Goal: Transaction & Acquisition: Purchase product/service

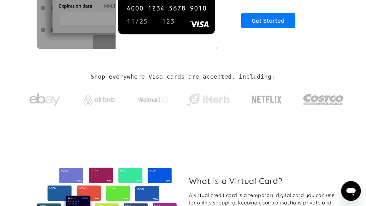
scroll to position [69, 0]
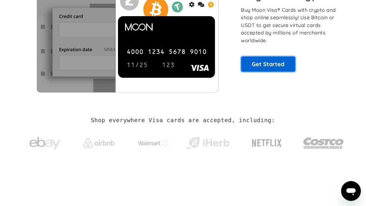
click at [270, 66] on link "Get Started" at bounding box center [269, 64] width 55 height 16
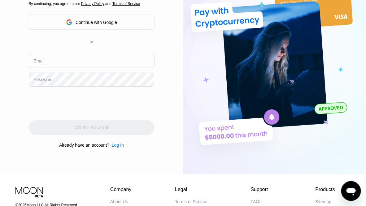
scroll to position [93, 0]
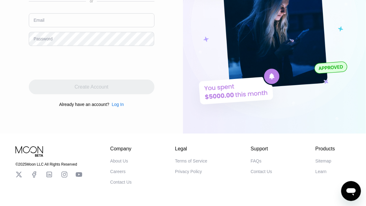
click at [256, 163] on div "FAQs" at bounding box center [256, 160] width 11 height 5
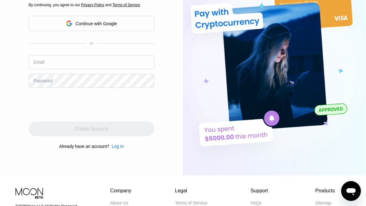
scroll to position [31, 0]
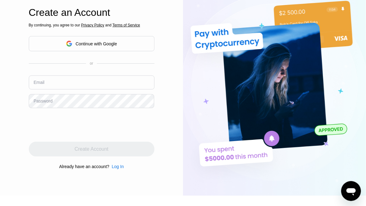
click at [117, 168] on div "Log In" at bounding box center [118, 166] width 12 height 5
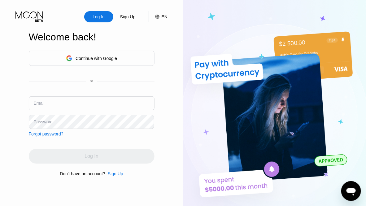
click at [82, 105] on input "text" at bounding box center [92, 103] width 126 height 14
paste input "anther.quiche.0x@icloud.com"
type input "anther.quiche.0x@icloud.com"
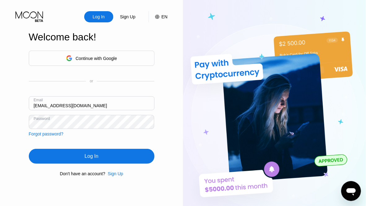
click at [108, 153] on div "Log In" at bounding box center [92, 156] width 126 height 15
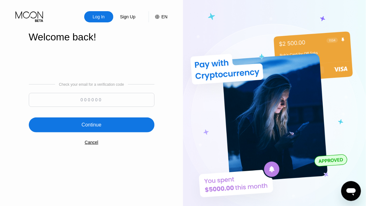
click at [84, 100] on input at bounding box center [92, 100] width 126 height 14
type input "801061"
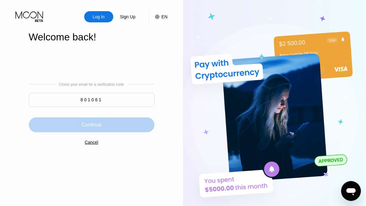
click at [134, 122] on div "Continue" at bounding box center [92, 124] width 126 height 15
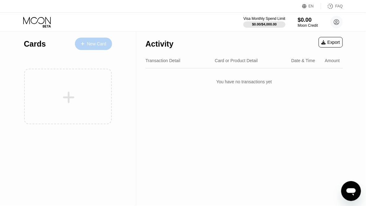
click at [96, 44] on div "New Card" at bounding box center [96, 43] width 19 height 5
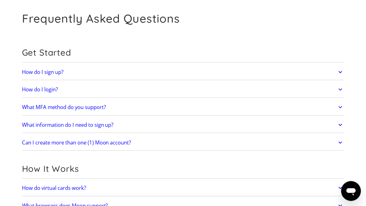
scroll to position [62, 0]
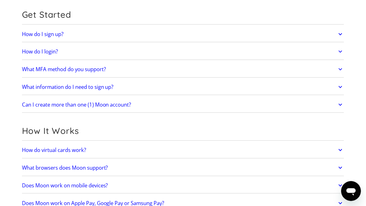
click at [142, 87] on link "What information do I need to sign up?" at bounding box center [183, 86] width 323 height 13
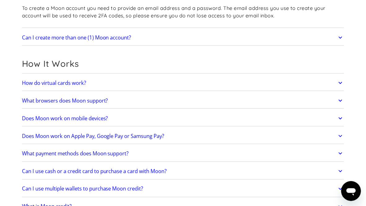
scroll to position [155, 0]
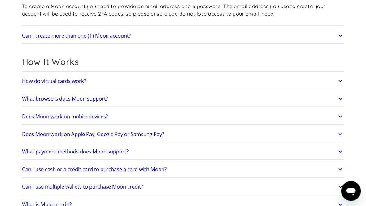
click at [137, 81] on link "How do virtual cards work?" at bounding box center [183, 80] width 323 height 13
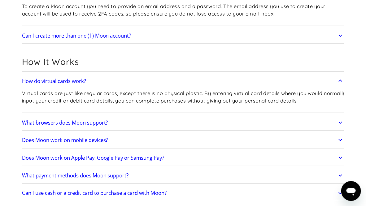
scroll to position [248, 0]
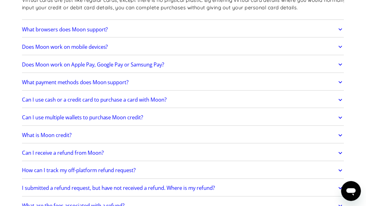
click at [176, 78] on link "What payment methods does Moon support?" at bounding box center [183, 82] width 323 height 13
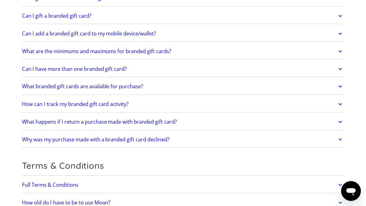
scroll to position [1240, 0]
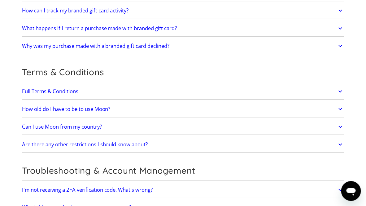
click at [157, 125] on link "Can I use Moon from my country?" at bounding box center [183, 126] width 323 height 13
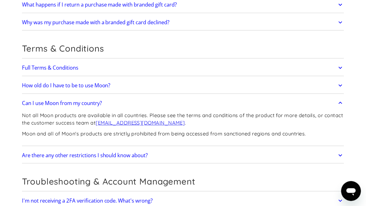
scroll to position [1271, 0]
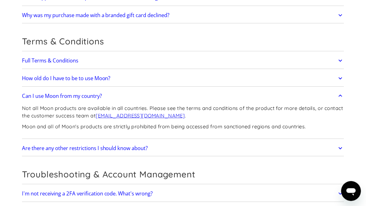
click at [103, 59] on link "Full Terms & Conditions" at bounding box center [183, 60] width 323 height 13
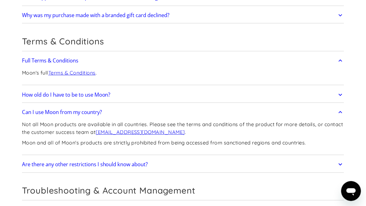
click at [86, 71] on link "Terms & Conditions" at bounding box center [71, 72] width 47 height 6
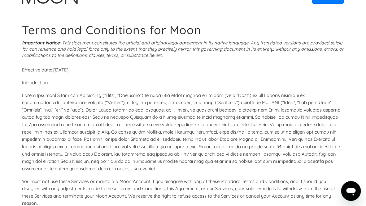
scroll to position [1903, 0]
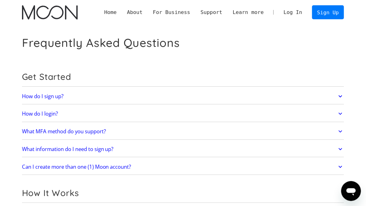
click at [298, 11] on link "Log In" at bounding box center [293, 12] width 29 height 13
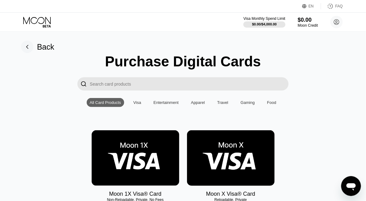
click at [162, 84] on input "Search card products" at bounding box center [189, 83] width 199 height 13
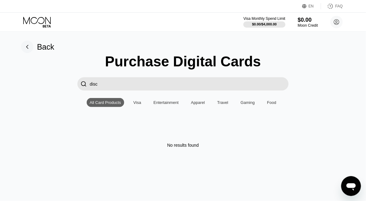
click at [246, 105] on div "Gaming" at bounding box center [248, 102] width 14 height 5
click at [137, 83] on input "disc" at bounding box center [189, 83] width 199 height 13
type input "d"
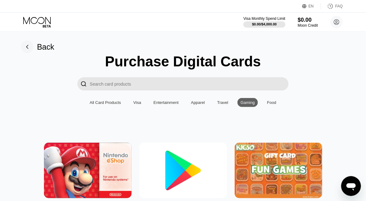
click at [140, 104] on div "Visa" at bounding box center [138, 102] width 8 height 5
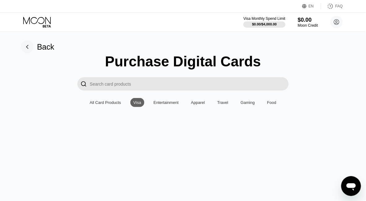
click at [137, 104] on div "Visa" at bounding box center [138, 102] width 8 height 5
click at [115, 103] on div "All Card Products" at bounding box center [105, 102] width 31 height 5
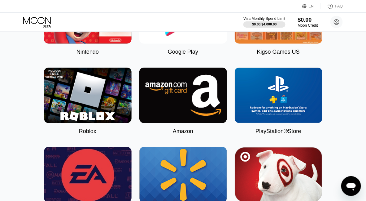
scroll to position [31, 0]
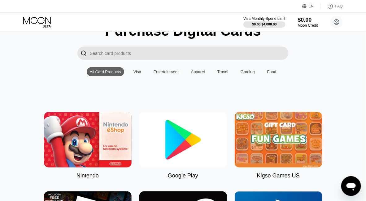
click at [109, 73] on div "All Card Products" at bounding box center [105, 71] width 31 height 5
click at [174, 73] on div "Entertainment" at bounding box center [166, 71] width 25 height 5
click at [140, 74] on div "Visa" at bounding box center [138, 71] width 8 height 5
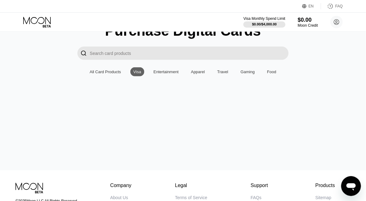
click at [104, 70] on div "All Card Products" at bounding box center [106, 71] width 38 height 9
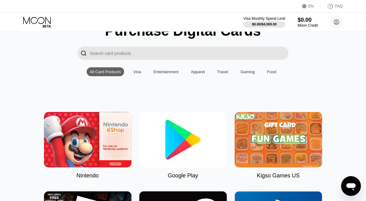
click at [175, 135] on img at bounding box center [184, 139] width 88 height 55
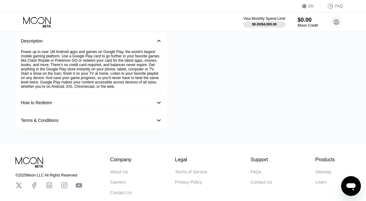
scroll to position [155, 0]
click at [151, 112] on div "How to Redeem 󰅀" at bounding box center [92, 103] width 142 height 18
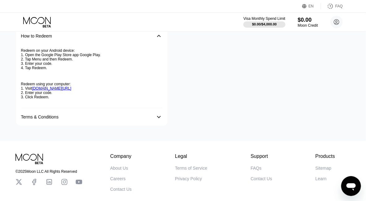
scroll to position [186, 0]
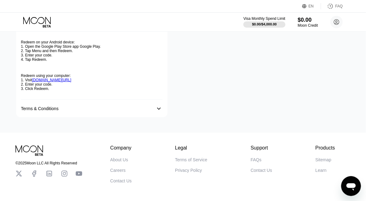
click at [108, 117] on div "Terms & Conditions 󰅀" at bounding box center [92, 108] width 142 height 17
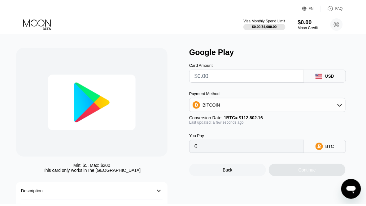
scroll to position [0, 0]
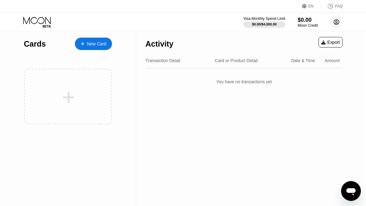
click at [337, 23] on circle at bounding box center [337, 22] width 12 height 12
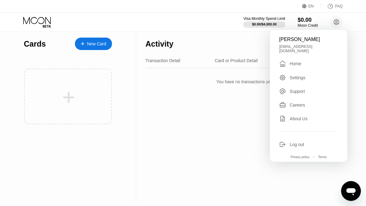
click at [305, 75] on div "Settings" at bounding box center [298, 77] width 16 height 5
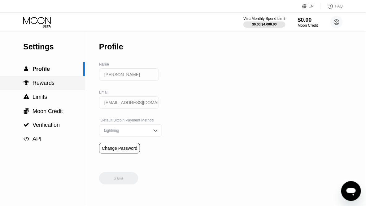
click at [41, 84] on span "Rewards" at bounding box center [44, 83] width 22 height 6
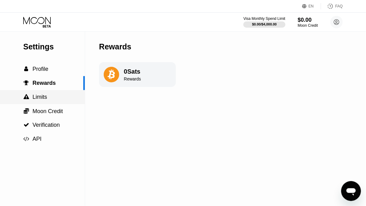
click at [42, 95] on span "Limits" at bounding box center [40, 97] width 15 height 6
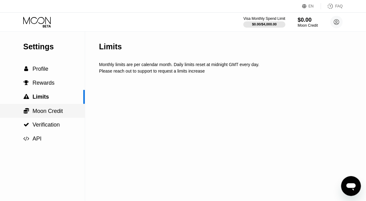
click at [47, 106] on div " Moon Credit" at bounding box center [42, 111] width 85 height 14
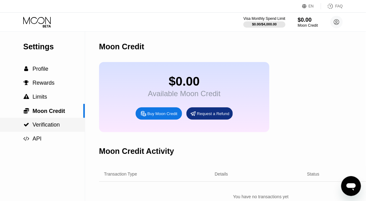
click at [38, 122] on span "Verification" at bounding box center [46, 125] width 27 height 6
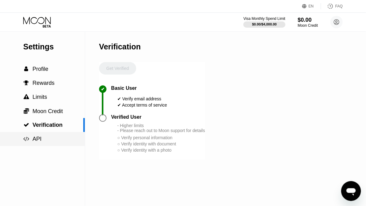
click at [41, 137] on div " API" at bounding box center [42, 138] width 85 height 7
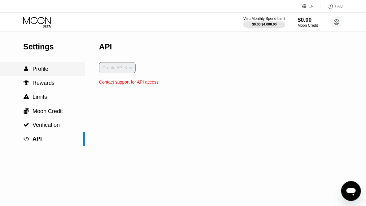
click at [42, 69] on span "Profile" at bounding box center [41, 69] width 16 height 6
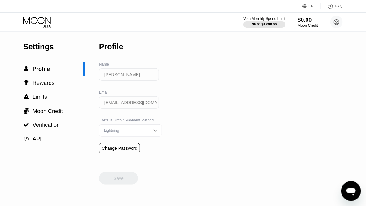
click at [123, 77] on input "[PERSON_NAME]" at bounding box center [129, 74] width 60 height 12
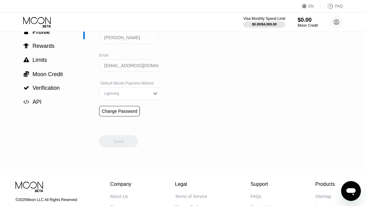
scroll to position [33, 0]
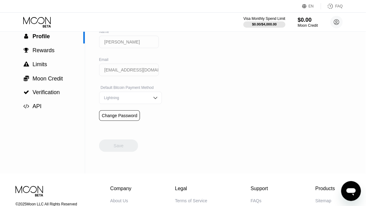
click at [129, 118] on div "Change Password" at bounding box center [119, 115] width 35 height 5
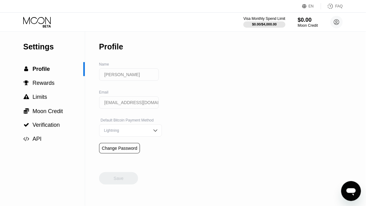
click at [130, 78] on input "[PERSON_NAME]" at bounding box center [129, 74] width 60 height 12
click at [52, 86] on span "Rewards" at bounding box center [44, 83] width 22 height 6
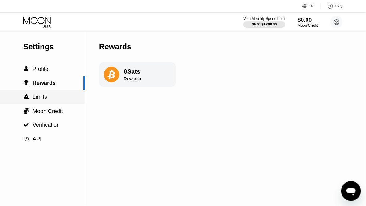
click at [48, 100] on div " Limits" at bounding box center [42, 97] width 85 height 7
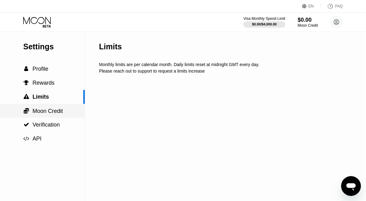
click at [57, 109] on span "Moon Credit" at bounding box center [48, 111] width 30 height 6
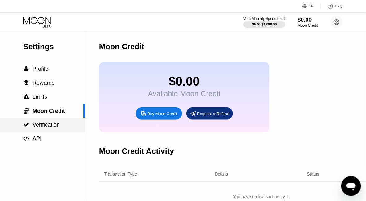
click at [61, 125] on div " Verification" at bounding box center [42, 125] width 85 height 7
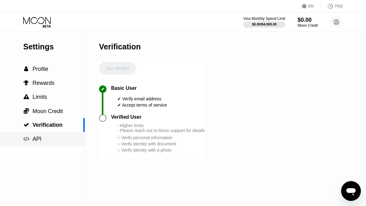
click at [45, 139] on div " API" at bounding box center [42, 138] width 85 height 7
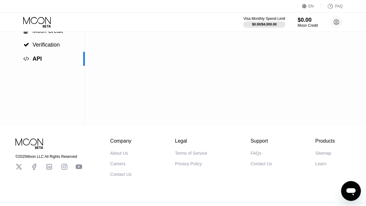
scroll to position [95, 0]
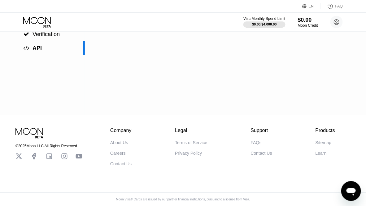
click at [266, 152] on div "Contact Us" at bounding box center [261, 152] width 21 height 5
click at [354, 192] on icon "Open messaging window" at bounding box center [351, 191] width 9 height 7
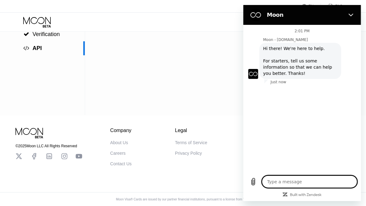
type textarea "x"
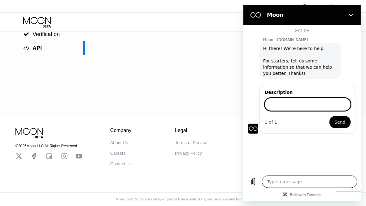
click at [300, 182] on textarea at bounding box center [309, 181] width 95 height 12
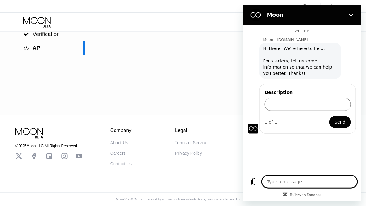
type textarea "d"
type textarea "x"
type textarea "de"
type textarea "x"
type textarea "del"
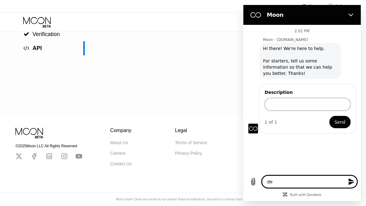
type textarea "x"
type textarea "dele"
type textarea "x"
type textarea "delet"
type textarea "x"
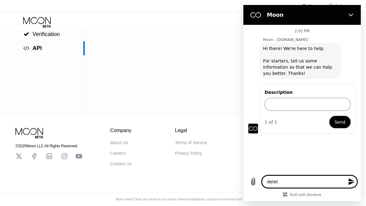
type textarea "delete"
type textarea "x"
type textarea "delete"
type textarea "x"
type textarea "delete a"
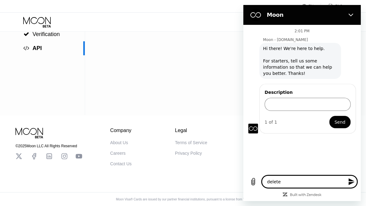
type textarea "x"
type textarea "delete ac"
type textarea "x"
type textarea "delete acc"
type textarea "x"
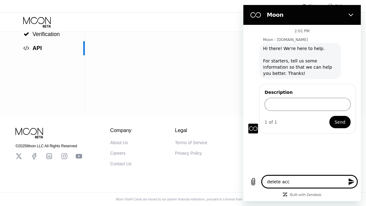
type textarea "delete acco"
type textarea "x"
type textarea "delete accou"
type textarea "x"
type textarea "delete accoun"
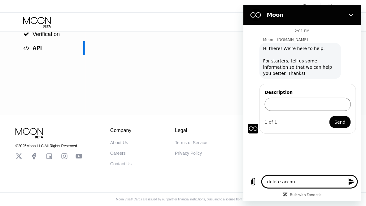
type textarea "x"
type textarea "delete account"
type textarea "x"
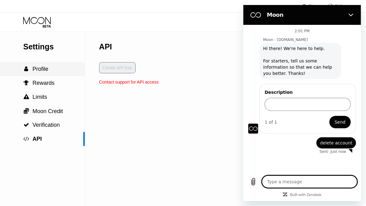
click at [33, 72] on span "Profile" at bounding box center [41, 69] width 16 height 6
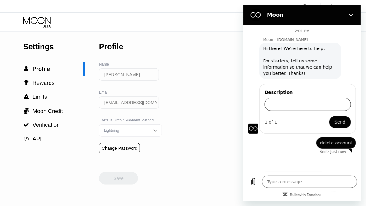
click at [311, 103] on input "Description" at bounding box center [308, 104] width 86 height 13
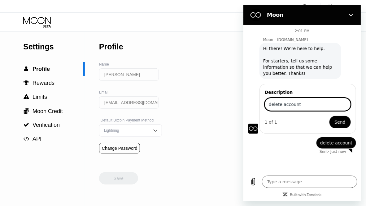
type input "delete account"
click at [341, 118] on span "Send" at bounding box center [340, 121] width 11 height 7
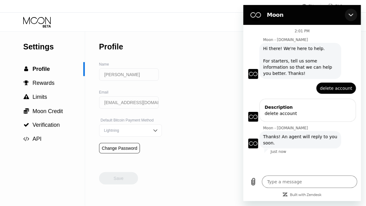
click at [352, 16] on icon "Close" at bounding box center [351, 14] width 5 height 5
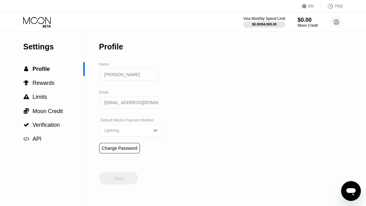
click at [39, 24] on icon at bounding box center [37, 22] width 29 height 11
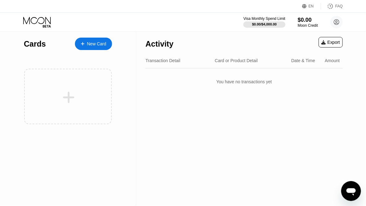
click at [97, 44] on div "New Card" at bounding box center [96, 43] width 19 height 5
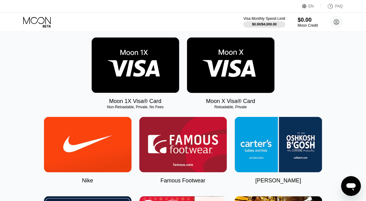
scroll to position [31, 0]
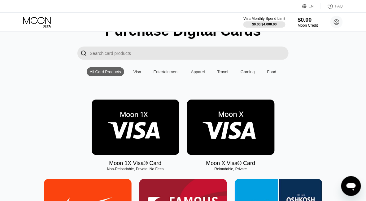
click at [141, 129] on img at bounding box center [136, 127] width 88 height 55
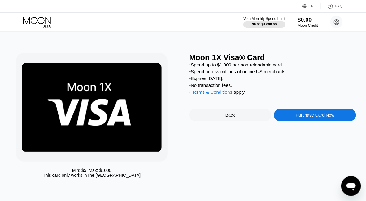
click at [313, 118] on div "Purchase Card Now" at bounding box center [315, 115] width 39 height 5
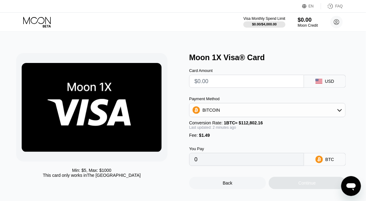
click at [353, 186] on icon "Open messaging window" at bounding box center [351, 186] width 9 height 7
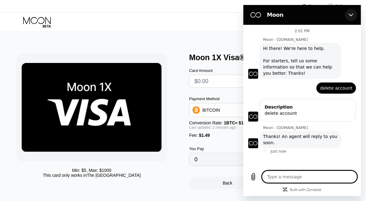
click at [348, 15] on button "Close" at bounding box center [351, 15] width 12 height 12
type textarea "x"
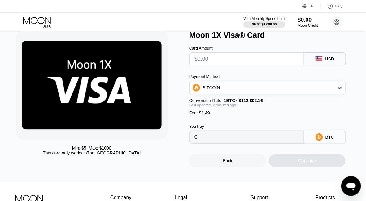
scroll to position [31, 0]
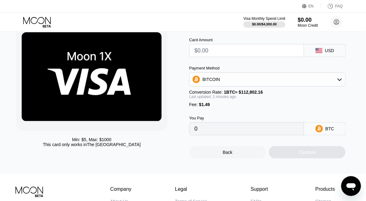
click at [342, 82] on icon at bounding box center [340, 79] width 5 height 5
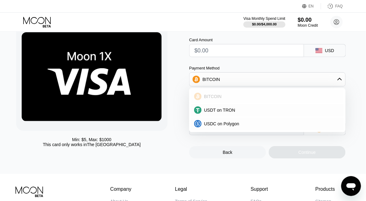
click at [238, 99] on div "BITCOIN" at bounding box center [271, 96] width 139 height 5
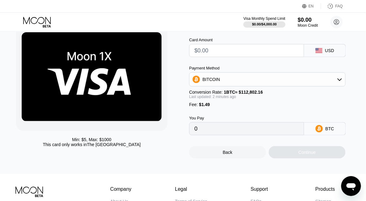
click at [232, 54] on input "text" at bounding box center [247, 50] width 104 height 12
type input "$5"
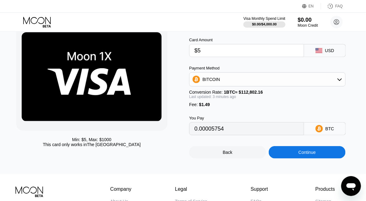
type input "0.00005754"
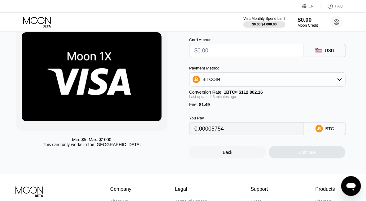
type input "0"
type input "$100"
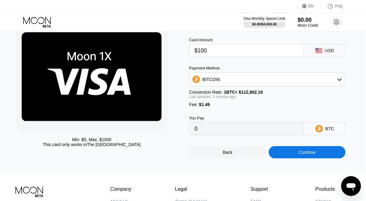
type input "0.00089972"
click at [241, 68] on div "Payment Method" at bounding box center [267, 68] width 157 height 5
click at [237, 52] on input "$100" at bounding box center [247, 50] width 104 height 12
type input "$1"
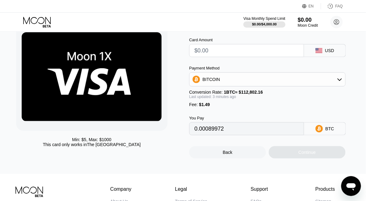
type input "0"
click at [237, 52] on input "text" at bounding box center [247, 50] width 104 height 12
type input "$50"
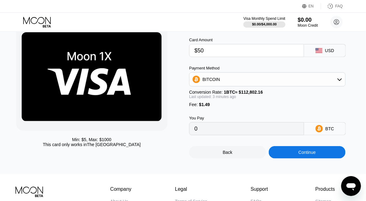
type input "0.00045647"
click at [239, 63] on div "Card Amount $50 USD Payment Method BITCOIN Conversion Rate: 1 BTC ≈ $112,802.16…" at bounding box center [272, 83] width 167 height 104
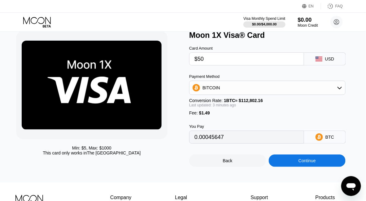
scroll to position [0, 0]
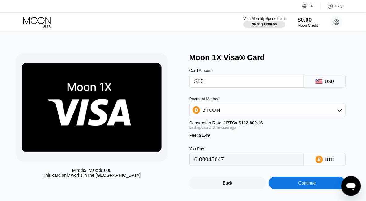
click at [237, 86] on input "$50" at bounding box center [247, 81] width 104 height 12
type input "$5"
type input "0.00005754"
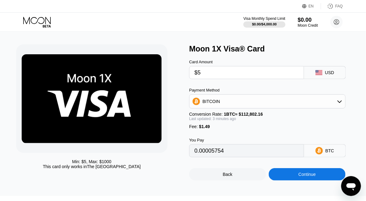
scroll to position [31, 0]
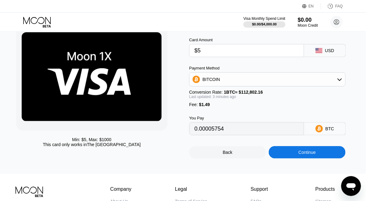
type input "$5"
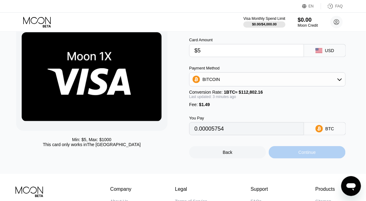
click at [309, 155] on div "Continue" at bounding box center [307, 152] width 17 height 5
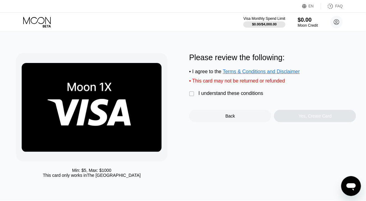
click at [244, 96] on div "I understand these conditions" at bounding box center [231, 94] width 65 height 6
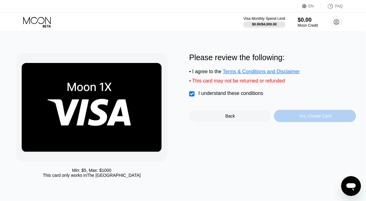
click at [294, 121] on div "Yes, Create Card" at bounding box center [315, 116] width 82 height 12
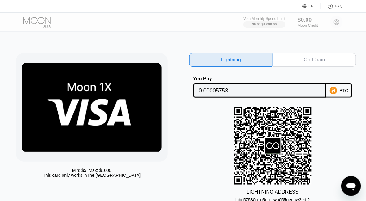
click at [337, 60] on div "On-Chain" at bounding box center [315, 60] width 84 height 14
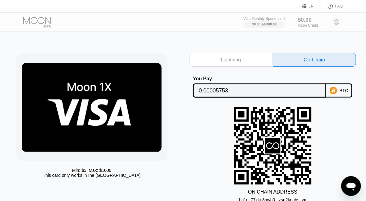
click at [342, 7] on div "FAQ" at bounding box center [339, 6] width 7 height 4
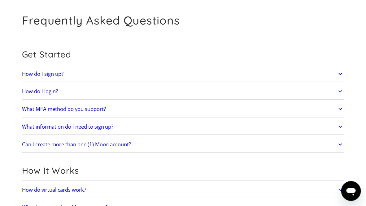
scroll to position [31, 0]
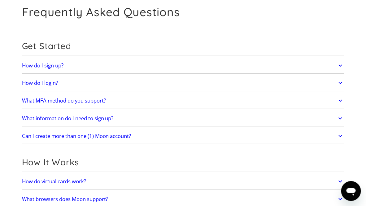
click at [136, 134] on link "Can I create more than one (1) Moon account?" at bounding box center [183, 135] width 323 height 13
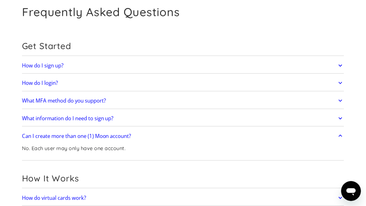
click at [135, 135] on link "Can I create more than one (1) Moon account?" at bounding box center [183, 135] width 323 height 13
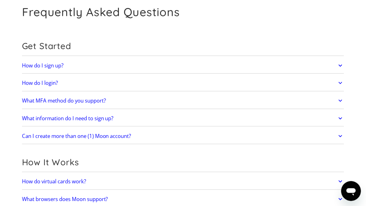
click at [126, 119] on link "What information do I need to sign up?" at bounding box center [183, 118] width 323 height 13
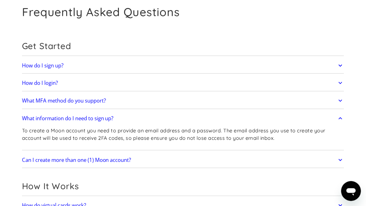
click at [128, 103] on link "What MFA method do you support?" at bounding box center [183, 100] width 323 height 13
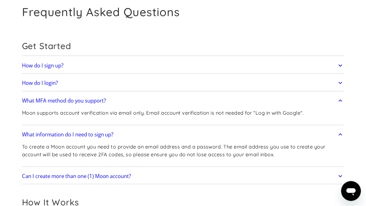
click at [132, 86] on link "How do I login?" at bounding box center [183, 83] width 323 height 13
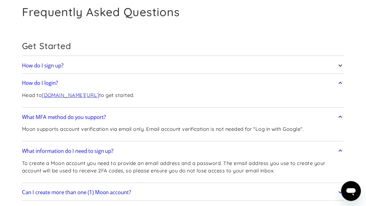
click at [133, 69] on link "How do I sign up?" at bounding box center [183, 65] width 323 height 13
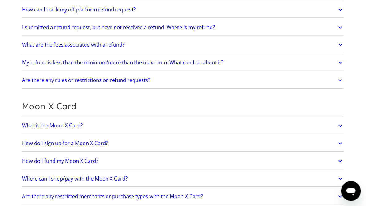
scroll to position [527, 0]
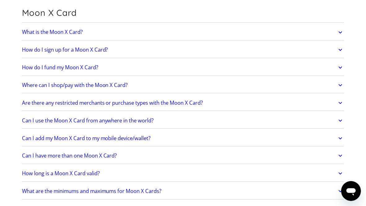
click at [105, 32] on link "What is the Moon X Card?" at bounding box center [183, 32] width 323 height 13
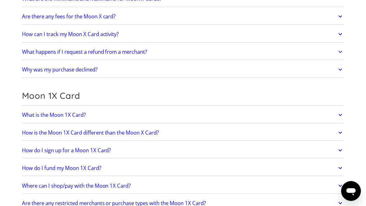
scroll to position [744, 0]
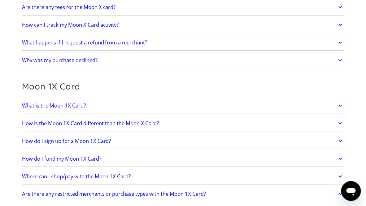
click at [139, 104] on link "What is the Moon 1X Card?" at bounding box center [183, 105] width 323 height 13
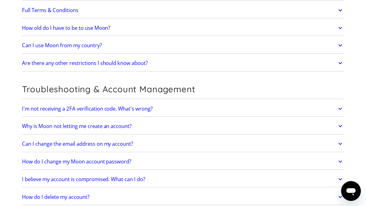
scroll to position [1364, 0]
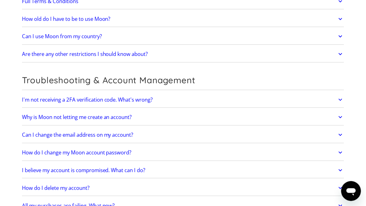
click at [159, 116] on link "Why is Moon not letting me create an account?" at bounding box center [183, 117] width 323 height 13
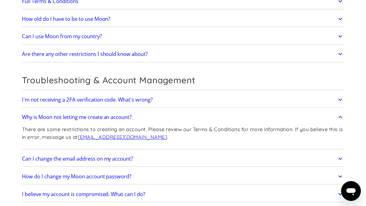
scroll to position [1426, 0]
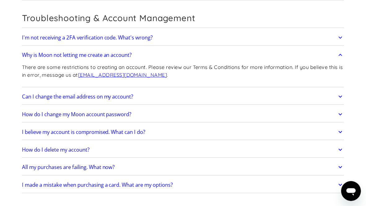
click at [90, 146] on h2 "How do I delete my account?" at bounding box center [56, 149] width 68 height 6
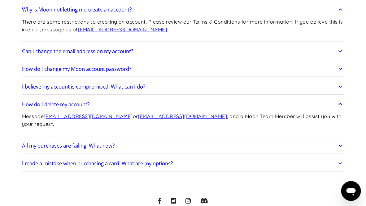
scroll to position [1488, 0]
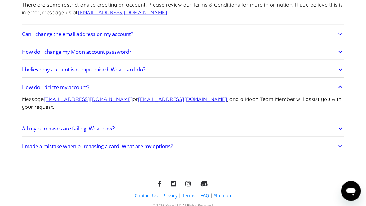
click at [356, 187] on icon "Open messaging window" at bounding box center [351, 190] width 11 height 11
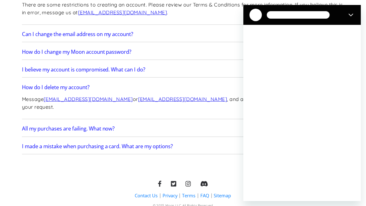
scroll to position [0, 0]
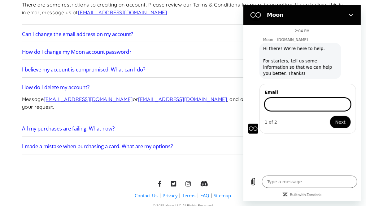
click at [302, 106] on input "Email" at bounding box center [308, 104] width 86 height 13
click at [290, 107] on input "Email" at bounding box center [308, 104] width 86 height 13
type textarea "x"
paste input "[EMAIL_ADDRESS][DOMAIN_NAME]"
type input "[EMAIL_ADDRESS][DOMAIN_NAME]"
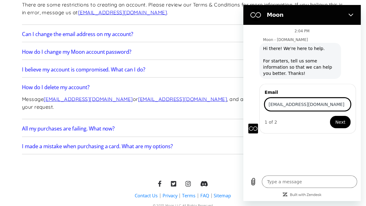
click at [340, 120] on span "Next" at bounding box center [340, 121] width 10 height 7
type textarea "x"
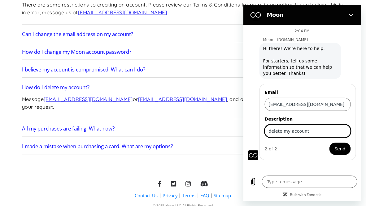
type input "delete my account"
click at [343, 145] on span "Send" at bounding box center [340, 148] width 11 height 7
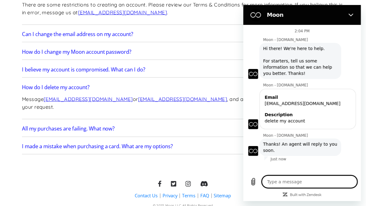
click at [320, 185] on textarea at bounding box center [309, 181] width 95 height 12
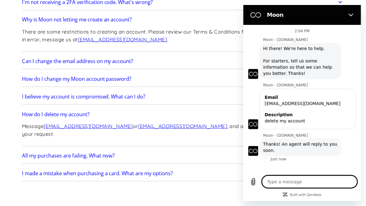
scroll to position [1502, 0]
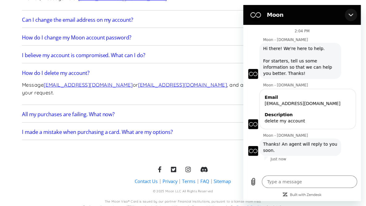
click at [354, 16] on button "Close" at bounding box center [351, 15] width 12 height 12
type textarea "x"
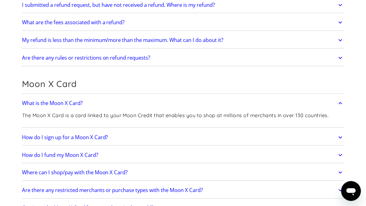
scroll to position [0, 0]
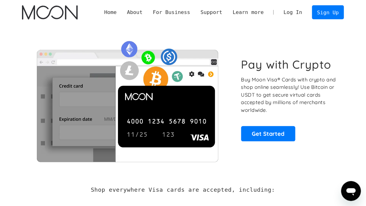
click at [301, 13] on link "Log In" at bounding box center [293, 12] width 29 height 13
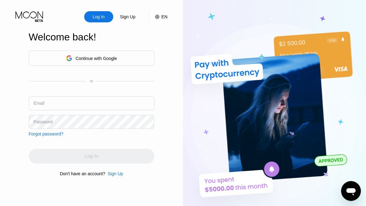
click at [48, 101] on input "text" at bounding box center [92, 103] width 126 height 14
paste input "[EMAIL_ADDRESS][DOMAIN_NAME]"
type input "[EMAIL_ADDRESS][DOMAIN_NAME]"
click at [63, 103] on input "text" at bounding box center [92, 103] width 126 height 14
click at [86, 107] on input "text" at bounding box center [92, 103] width 126 height 14
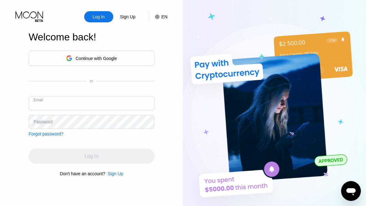
paste input "[EMAIL_ADDRESS][DOMAIN_NAME]"
type input "[EMAIL_ADDRESS][DOMAIN_NAME]"
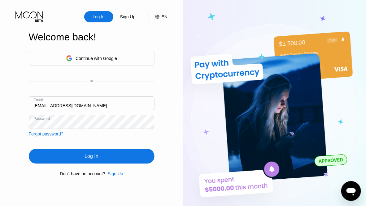
drag, startPoint x: 118, startPoint y: 156, endPoint x: 198, endPoint y: 106, distance: 94.1
click at [119, 156] on div "Log In" at bounding box center [92, 156] width 126 height 15
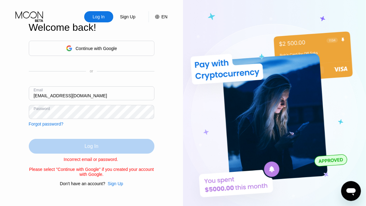
drag, startPoint x: 109, startPoint y: 145, endPoint x: 202, endPoint y: 105, distance: 101.9
click at [109, 145] on div "Log In" at bounding box center [92, 146] width 126 height 15
